Goal: Task Accomplishment & Management: Complete application form

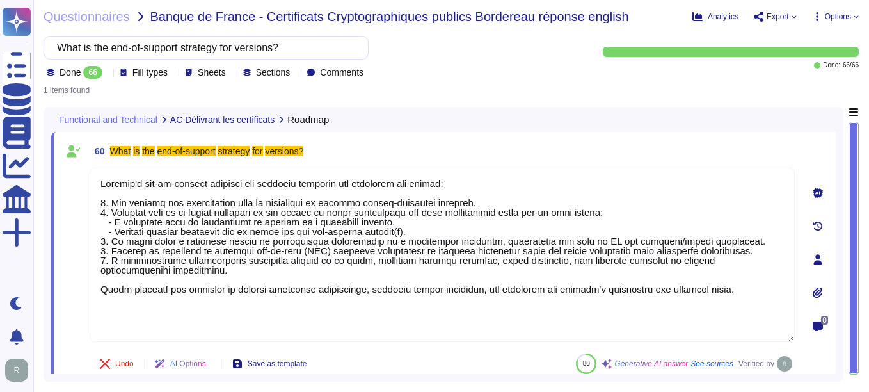
type textarea "Sectigo's end-of-support strategy for versions includes the following key point…"
drag, startPoint x: 0, startPoint y: 0, endPoint x: 122, endPoint y: 17, distance: 123.5
click at [122, 17] on span "Questionnaires" at bounding box center [87, 16] width 86 height 13
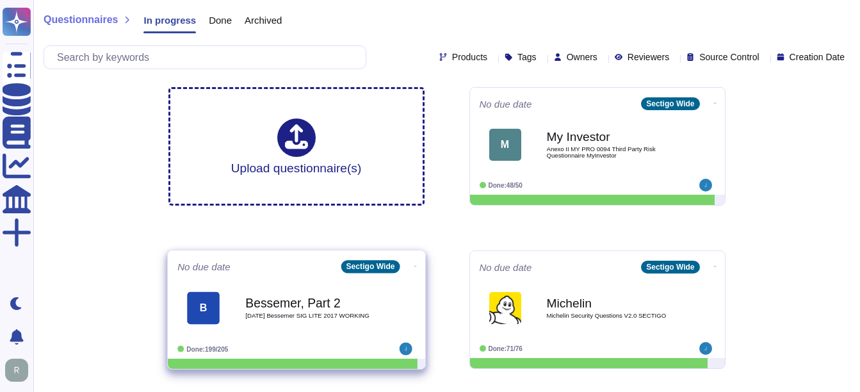
click at [369, 316] on span "[DATE] Bessemer SIG LITE 2017 WORKING" at bounding box center [309, 315] width 129 height 6
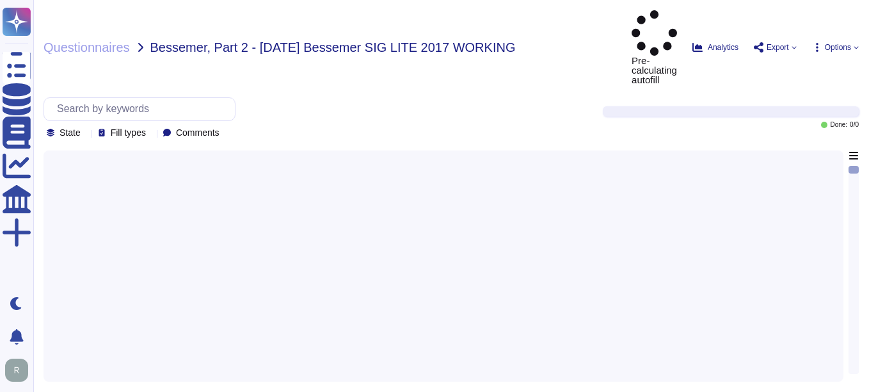
click at [369, 316] on div at bounding box center [443, 261] width 785 height 223
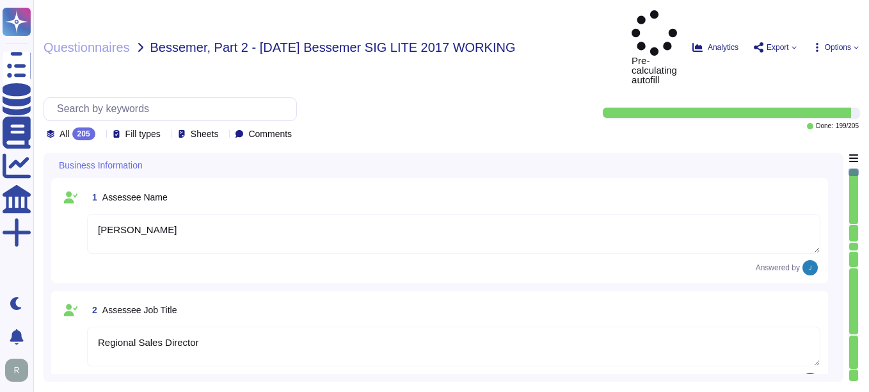
type textarea "[PERSON_NAME]"
type textarea "Regional Sales Director"
type textarea "For detailed information or additional questions, you can reach me at [PHONE_NU…"
type textarea "- [PERSON_NAME], Chief Compliance Officer - [PERSON_NAME], Manager, Site Reliab…"
type textarea "The date of the response is [DATE]."
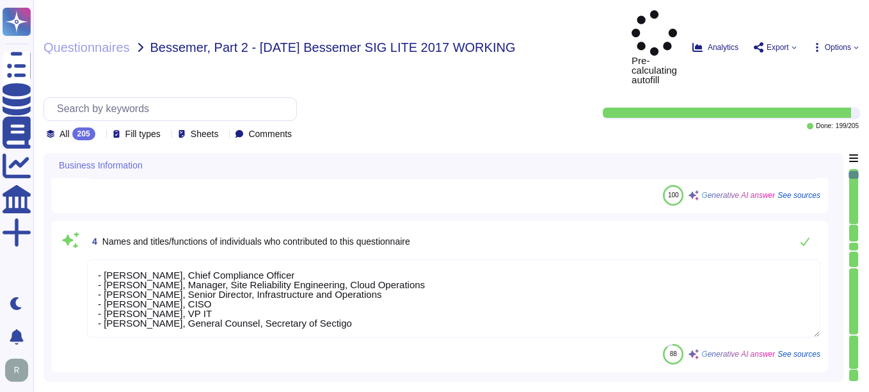
scroll to position [320, 0]
type textarea "Condor Buyer Limited"
type textarea "Sectigo Limited"
type textarea "We are a privately held company."
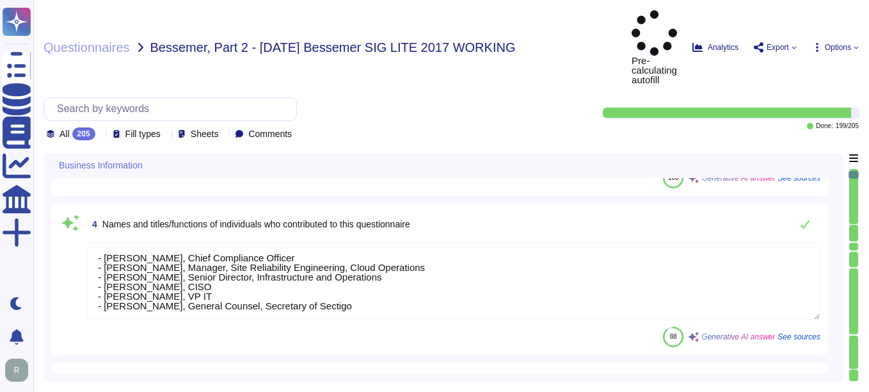
scroll to position [1, 0]
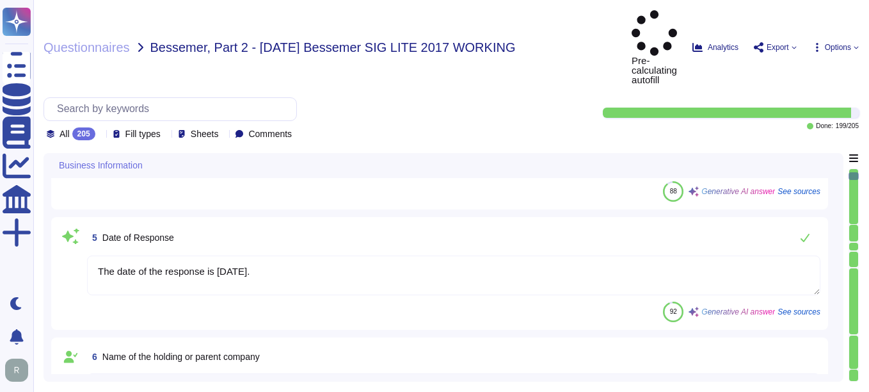
type textarea "N/A"
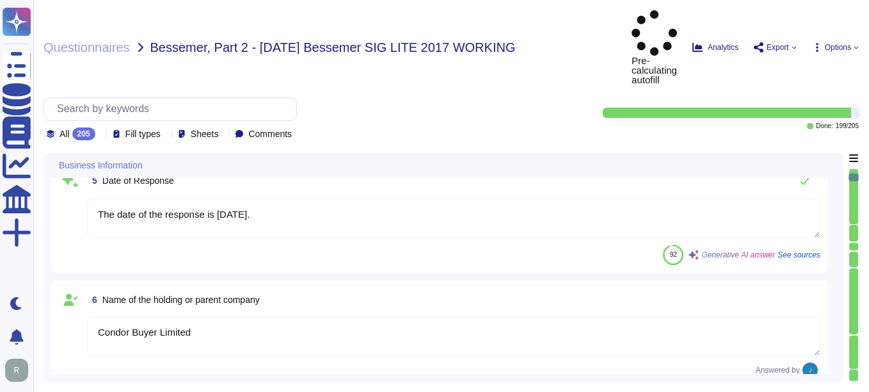
type textarea "N/A"
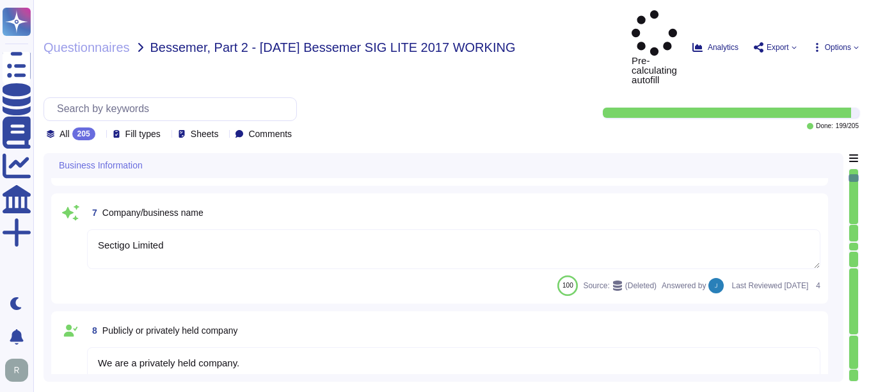
type textarea "The legal entity is a Private Limited company, and it is incorporated in the [G…"
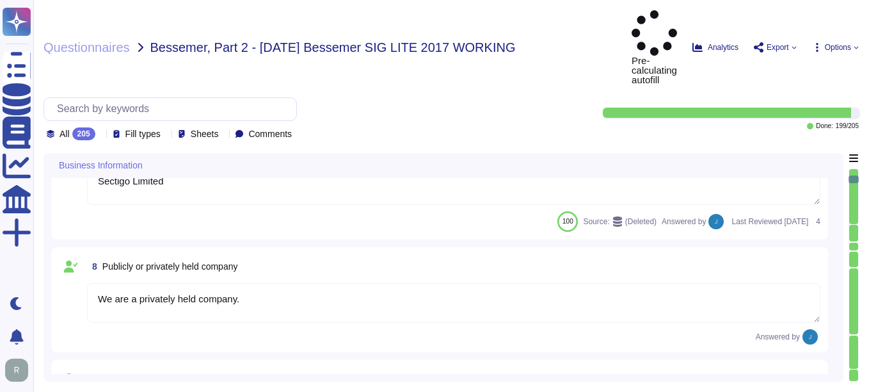
type textarea "1998"
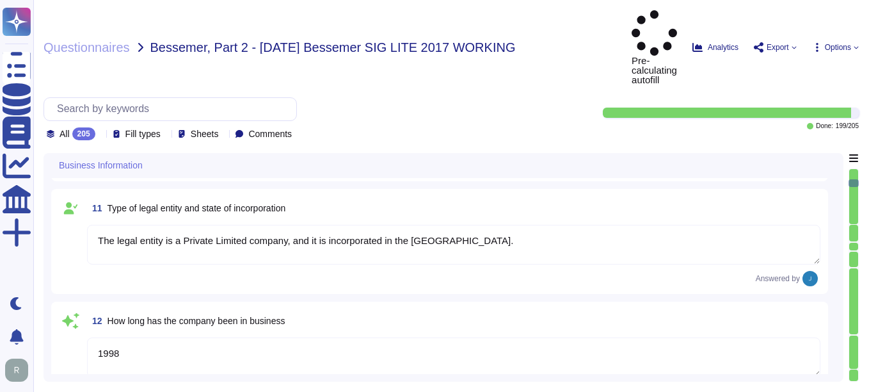
type textarea "No, there are no material claims or judgments against the company."
type textarea "N/A"
type textarea "No, we have not encountered a security incident for the last 12 months, and the…"
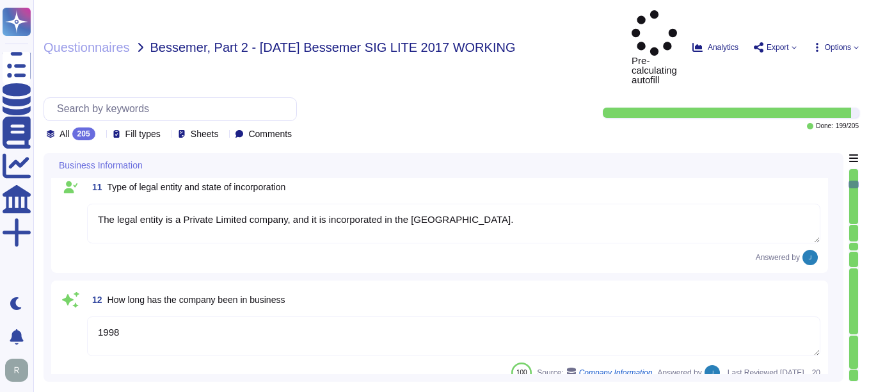
type textarea "No, we have no recent cybersecurity incidents."
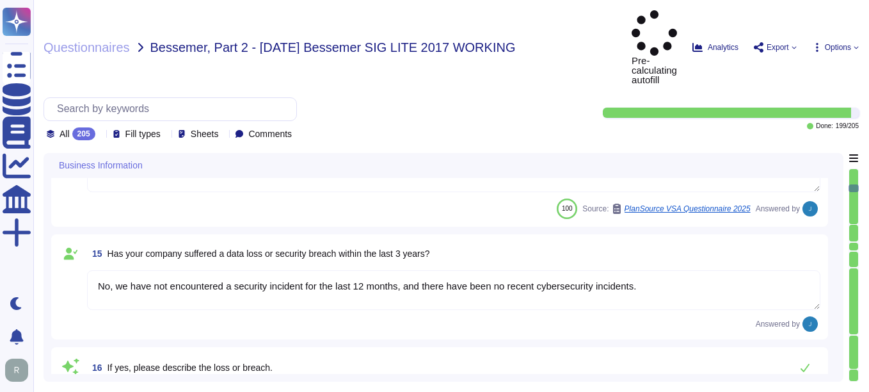
type textarea "No, we have no recent cybersecurity incidents."
type textarea "The answers in this questionnaire pertain to multiple facilities and geographic…"
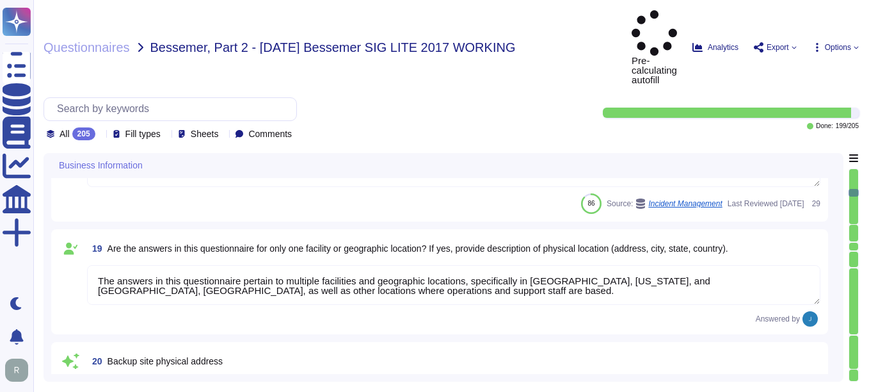
type textarea "The backup sites are operated by Sectigo, located in [GEOGRAPHIC_DATA], [US_STA…"
type textarea "Scoped Systems and Data are stored in the following locations: - [GEOGRAPHIC_DA…"
type textarea "1. [STREET_ADDRESS]. [STREET_ADDRESS]. [STREET_ADDRESS]. Secaucus, [US_STATE], …"
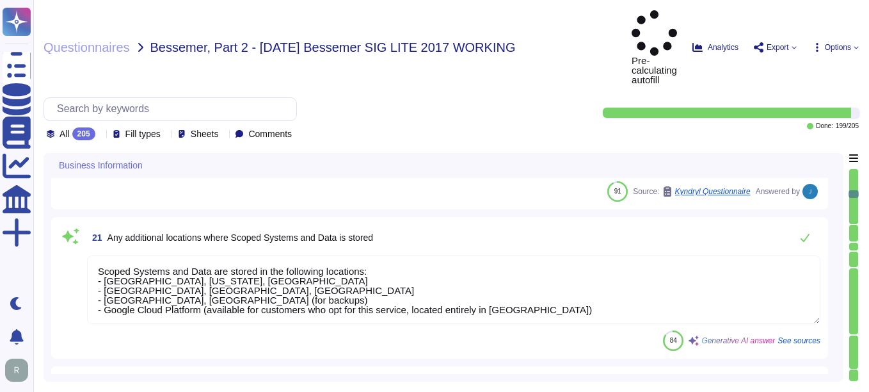
type textarea "Yes, the answers to this questionnaire pertain to one specific type of service,…"
type textarea "Yes, we provide technology and software applications. Our services include a So…"
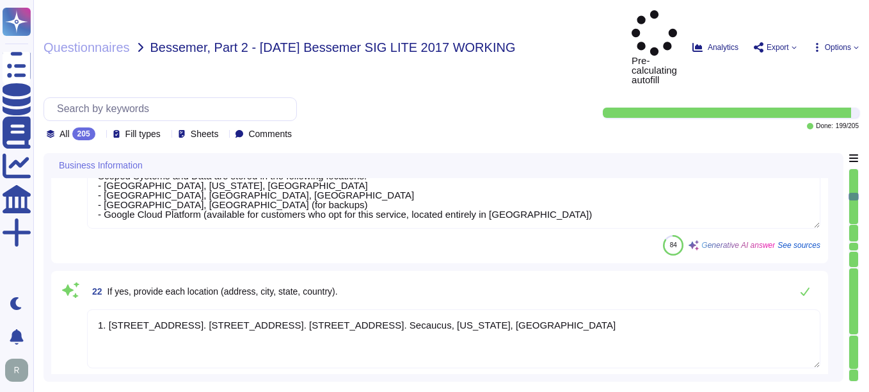
type textarea "Sectigo Certificate Manager. Digital certificates."
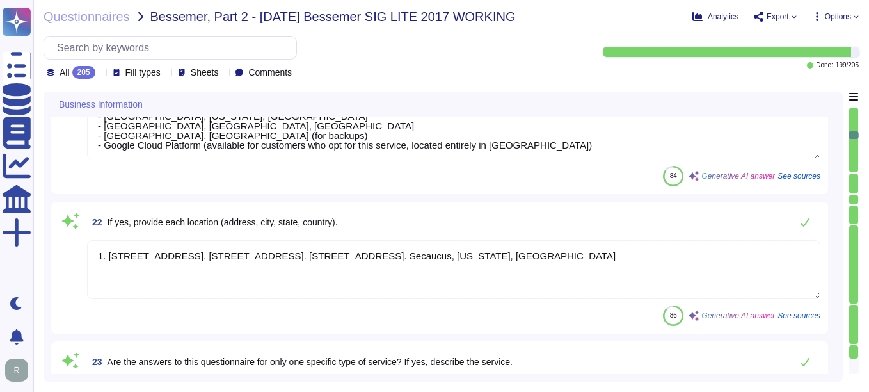
type textarea "All applications developed by Sectigo are based on a Secure Software Developmen…"
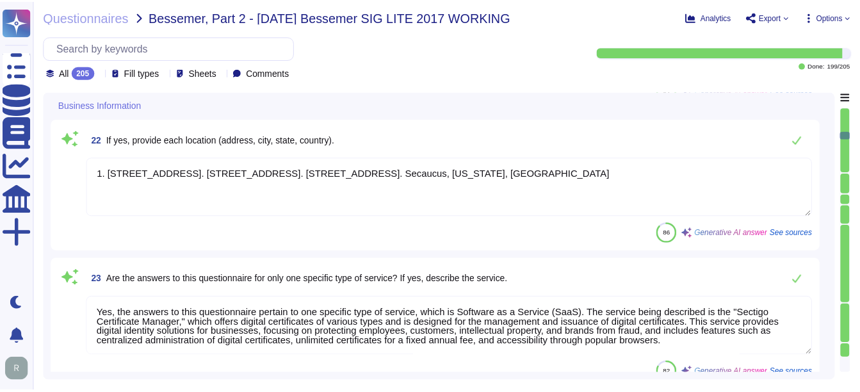
scroll to position [2625, 0]
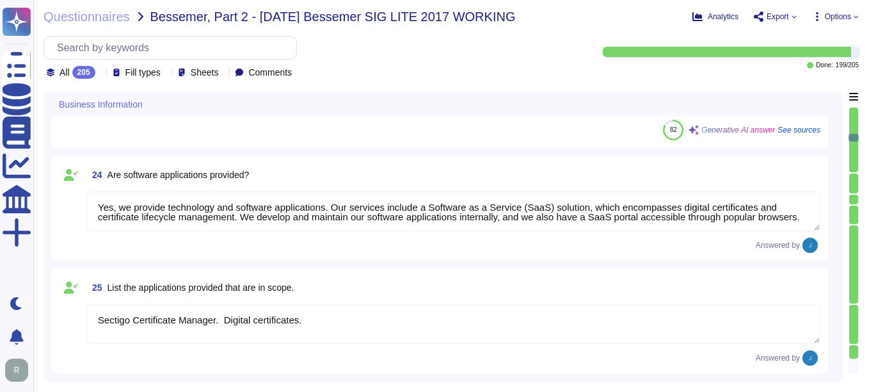
type textarea "The service being provided is a Software as a Service (SaaS). - Linux-based sys…"
click at [116, 13] on span "Questionnaires" at bounding box center [87, 16] width 86 height 13
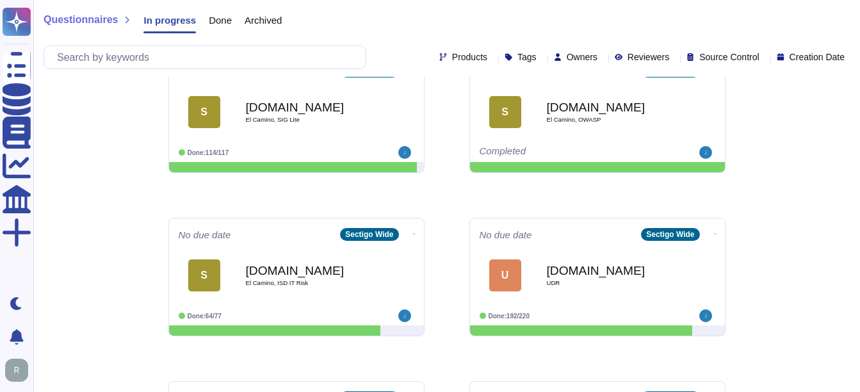
scroll to position [640, 0]
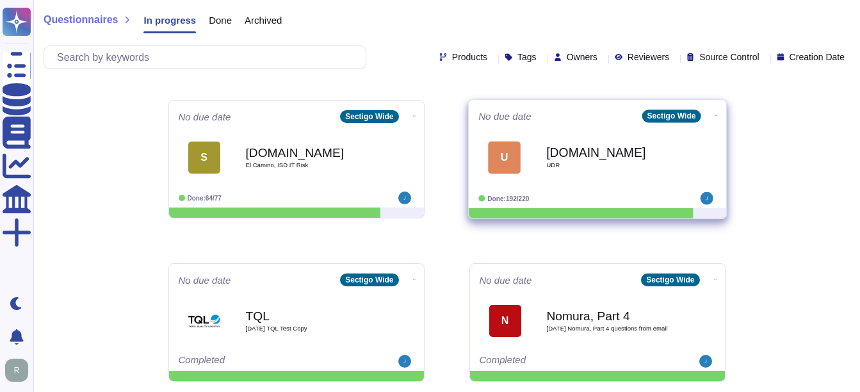
click at [562, 164] on span "UDR" at bounding box center [610, 165] width 129 height 6
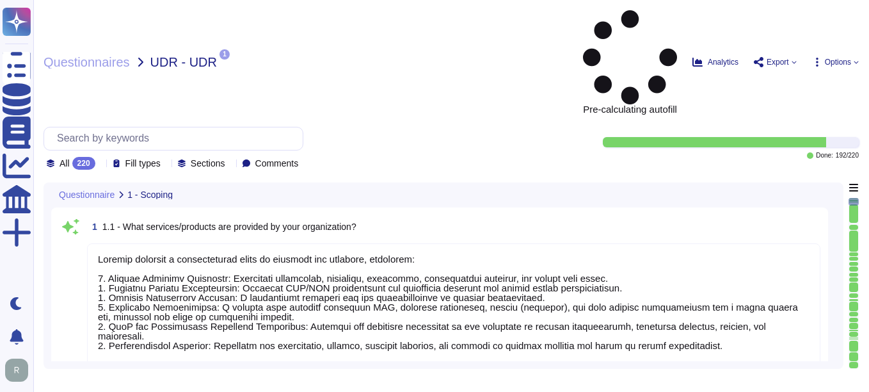
type textarea "Sectigo provides a comprehensive range of services and products, including: 1. …"
